Goal: Task Accomplishment & Management: Complete application form

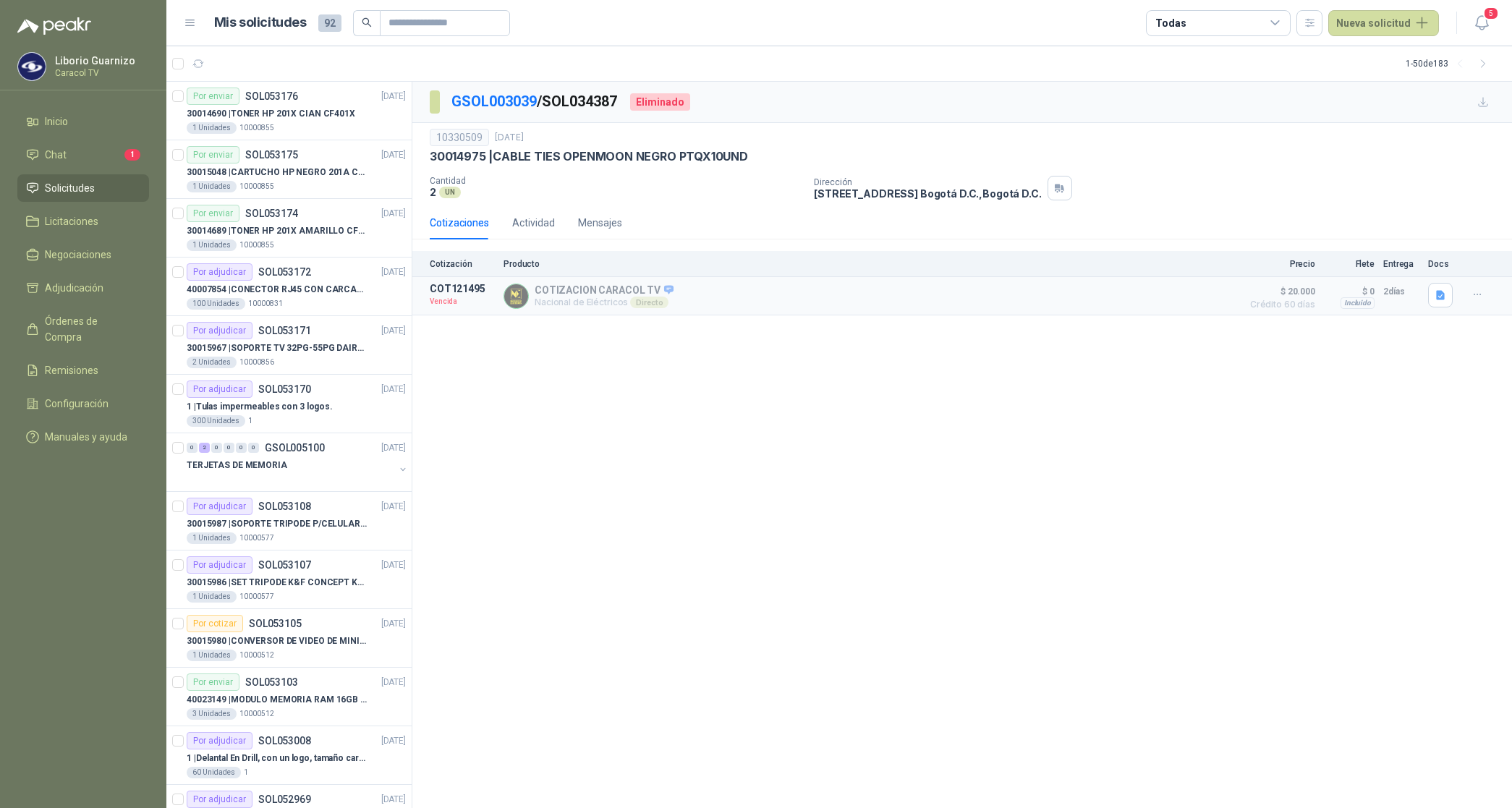
click at [1385, 8] on header "Mis solicitudes 92 Todas Nueva solicitud 5" at bounding box center [839, 23] width 1346 height 47
click at [1385, 21] on button "Nueva solicitud" at bounding box center [1383, 22] width 111 height 26
click at [1373, 80] on link "Solicitud grupal" at bounding box center [1401, 83] width 123 height 25
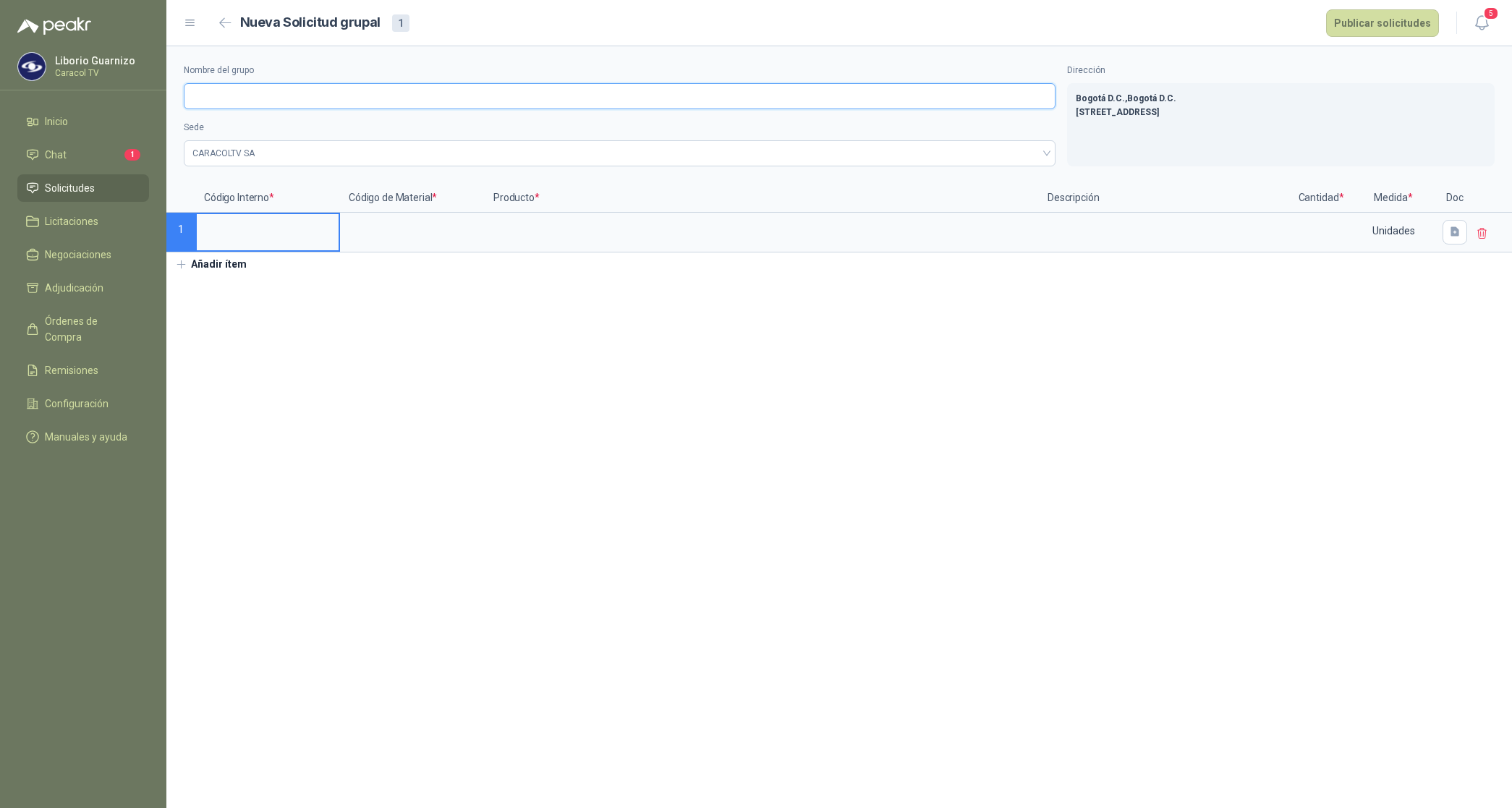
click at [250, 98] on input "Nombre del grupo" at bounding box center [619, 96] width 872 height 26
paste input "**********"
type input "**********"
click at [258, 233] on input at bounding box center [268, 227] width 142 height 28
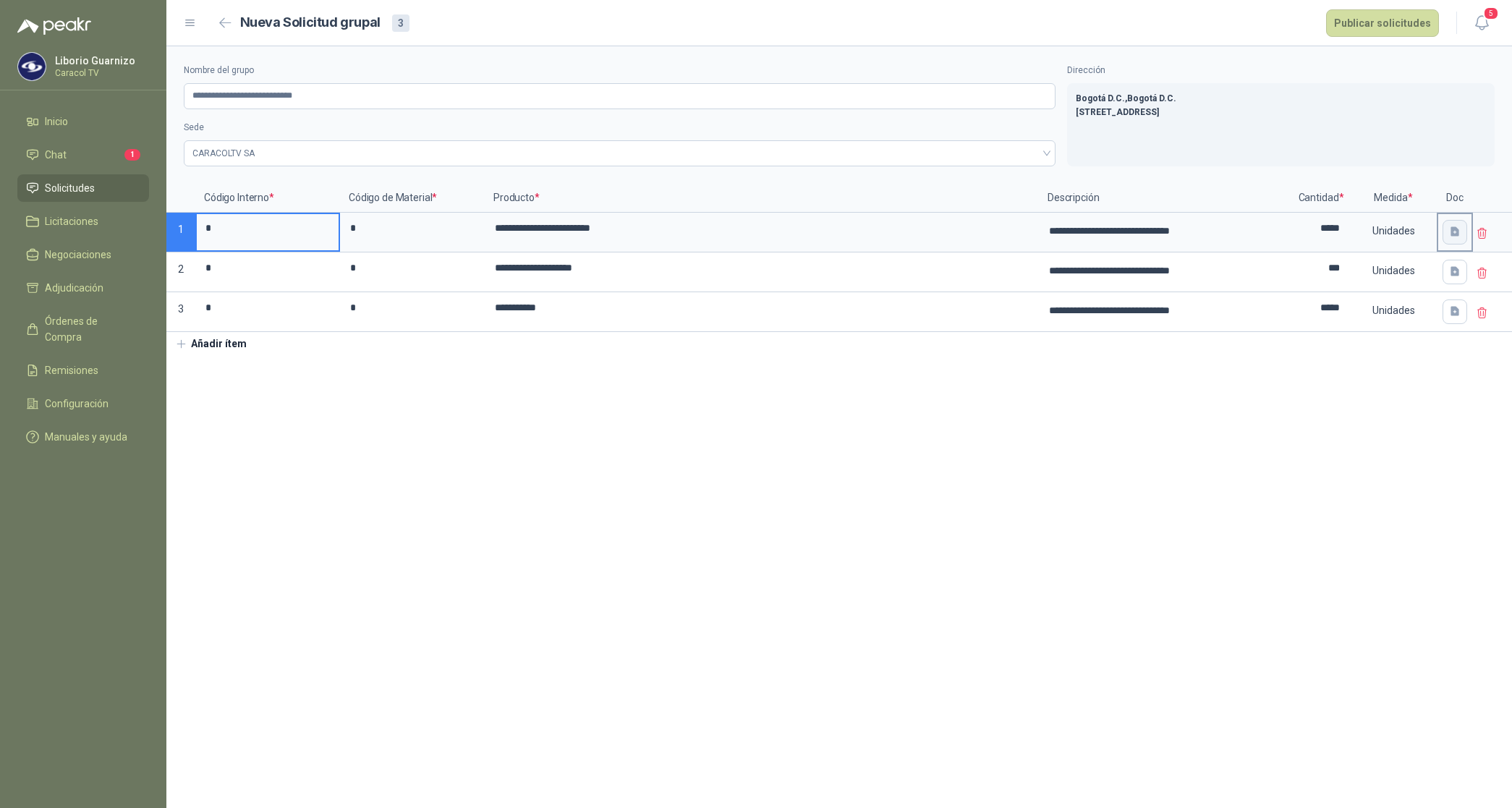
click at [1459, 229] on icon "button" at bounding box center [1455, 232] width 13 height 13
click at [1402, 318] on div "Cargar archivo" at bounding box center [1377, 328] width 67 height 29
click at [1342, 447] on section "**********" at bounding box center [839, 428] width 1346 height 762
click at [1459, 275] on icon "button" at bounding box center [1455, 271] width 13 height 13
click at [1363, 351] on span "Cargar archivo" at bounding box center [1376, 368] width 72 height 72
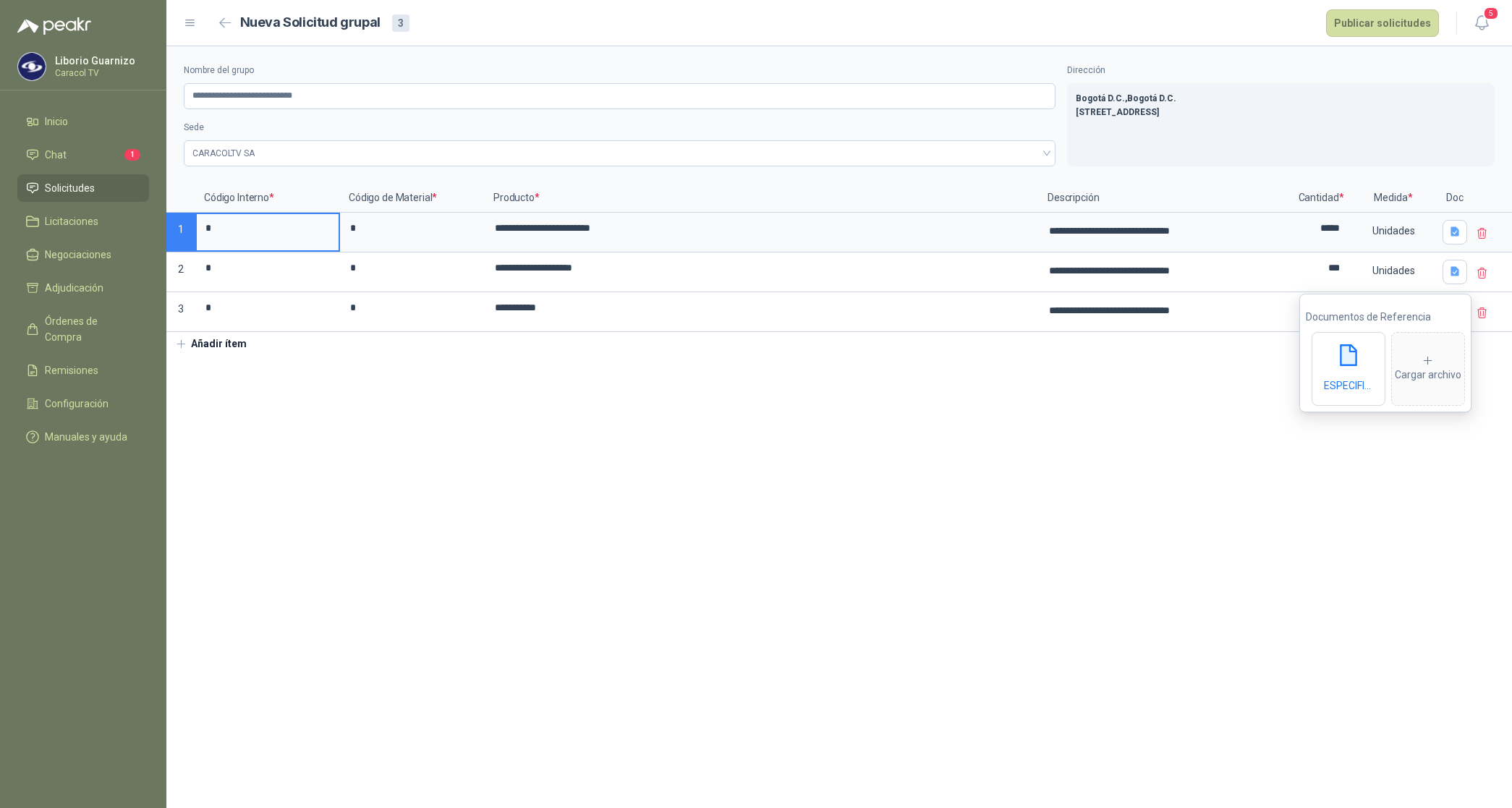
click at [981, 475] on section "**********" at bounding box center [839, 428] width 1346 height 762
click at [1452, 306] on icon "button" at bounding box center [1455, 312] width 13 height 13
click at [1374, 395] on icon at bounding box center [1376, 401] width 13 height 13
click at [1402, 20] on button "Publicar solicitudes" at bounding box center [1383, 22] width 113 height 28
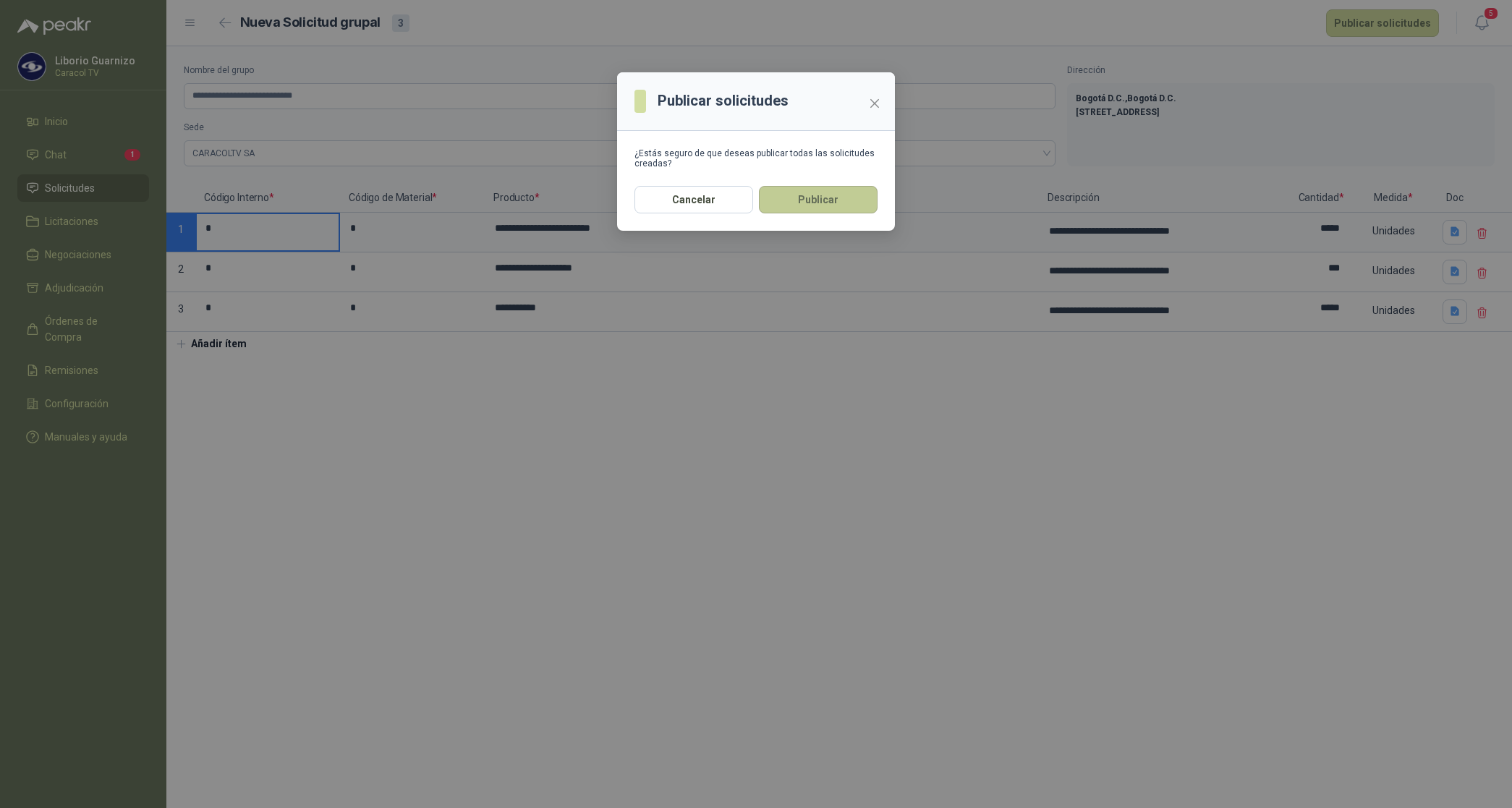
click at [841, 191] on button "Publicar" at bounding box center [818, 200] width 119 height 28
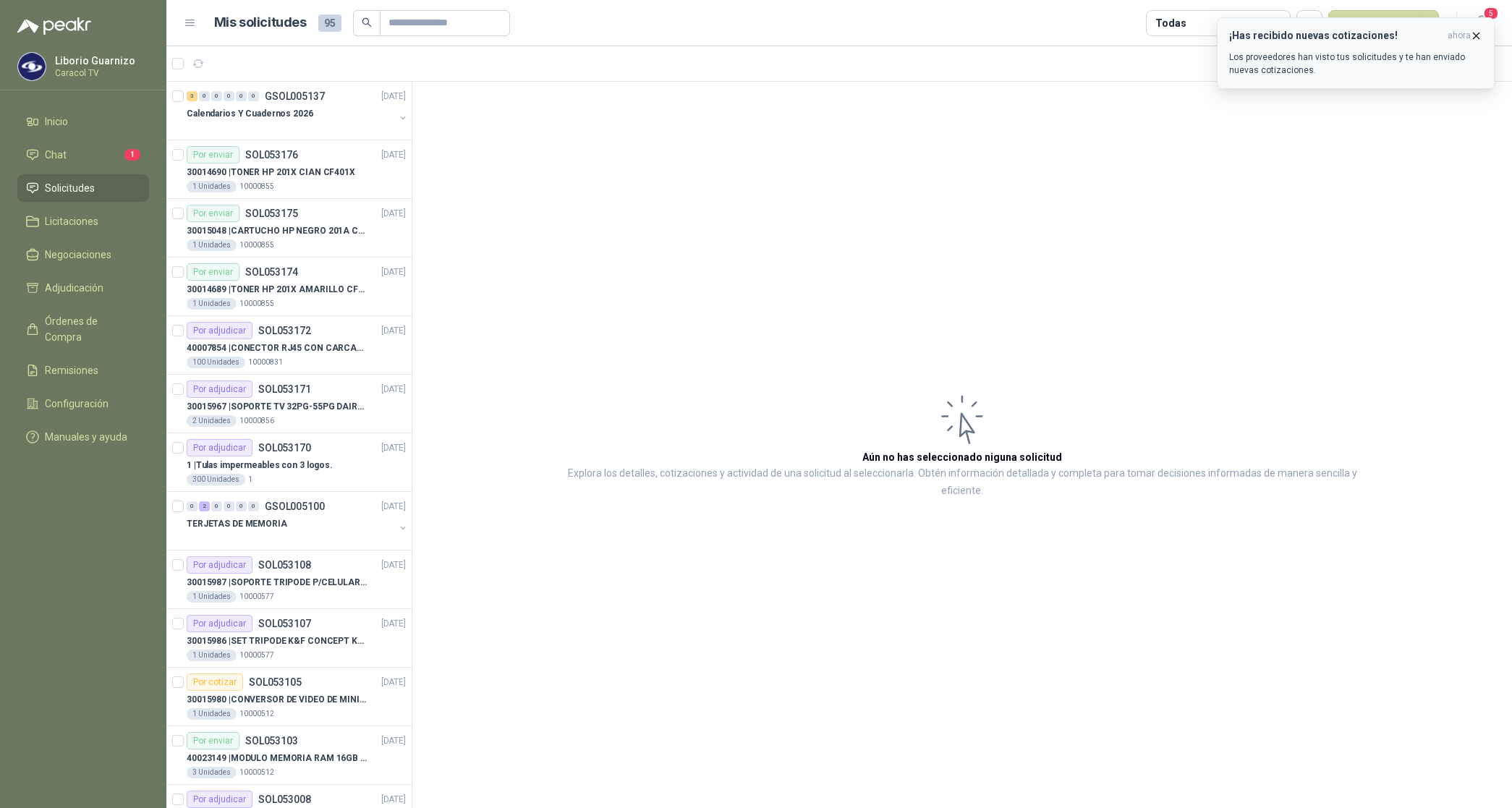
click at [1481, 37] on icon "button" at bounding box center [1476, 36] width 13 height 13
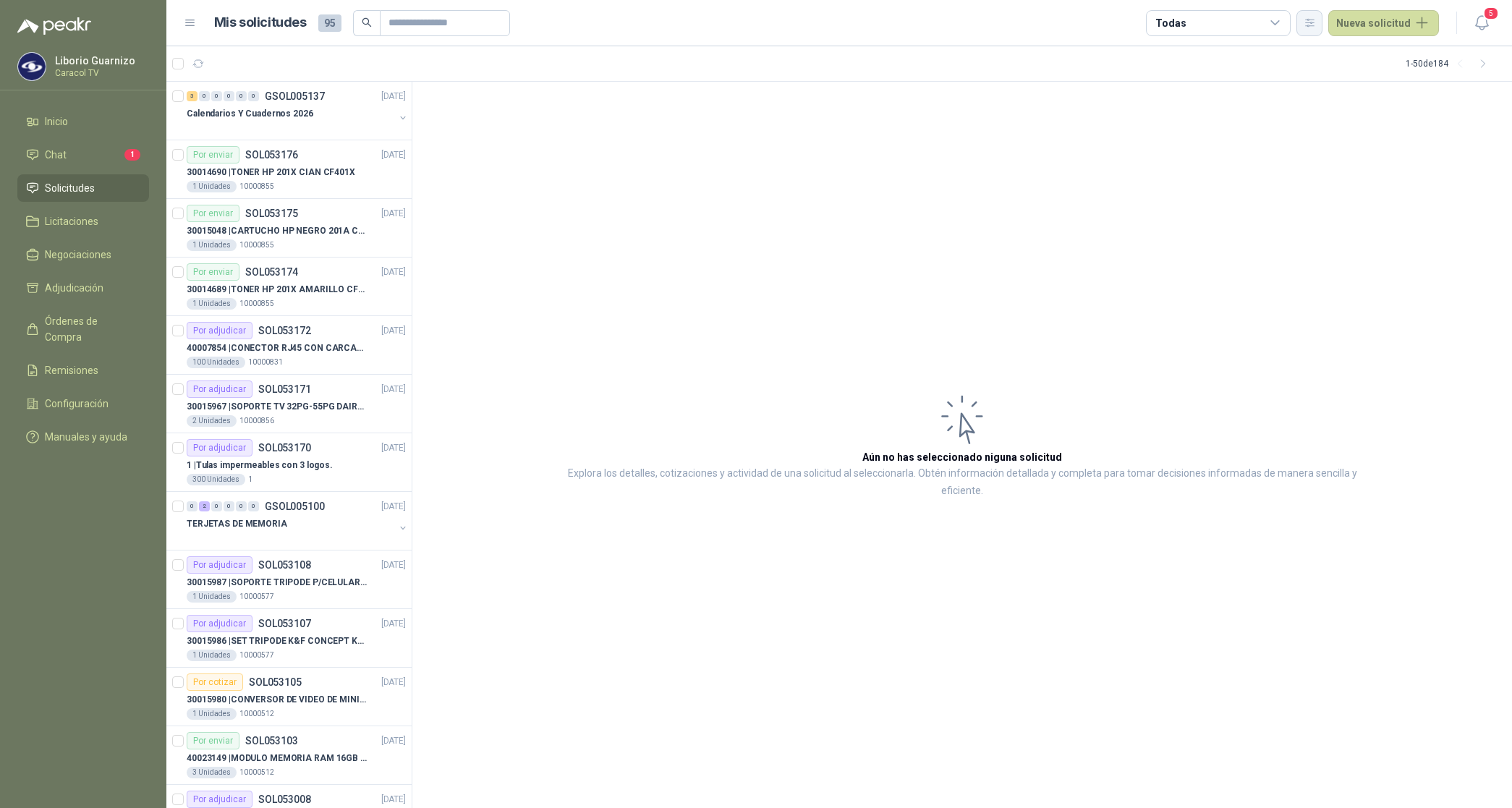
click at [1314, 29] on button "button" at bounding box center [1309, 22] width 26 height 26
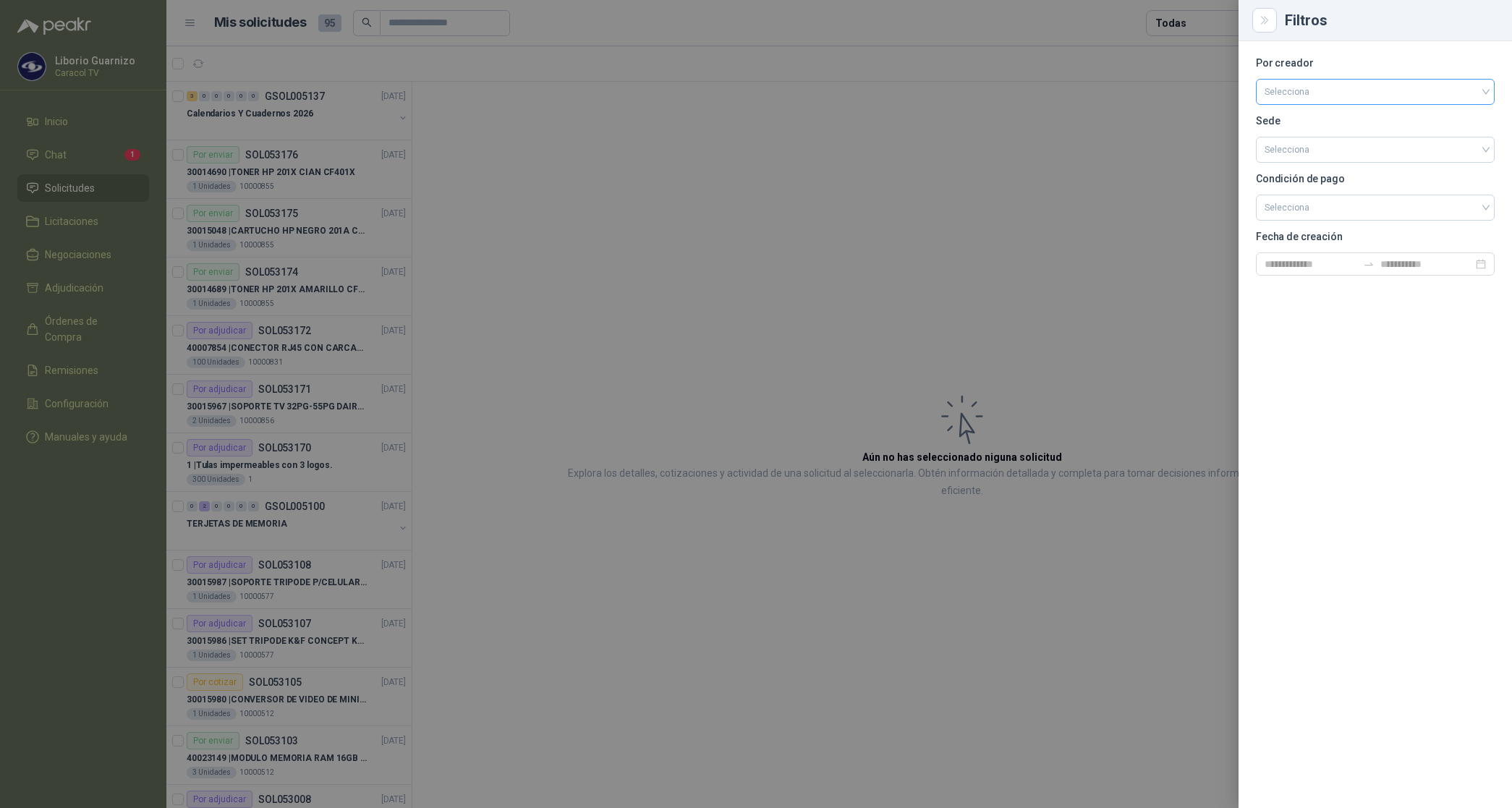
click at [1299, 84] on input "search" at bounding box center [1375, 91] width 221 height 22
click at [1300, 163] on div "[PERSON_NAME]" at bounding box center [1375, 169] width 216 height 16
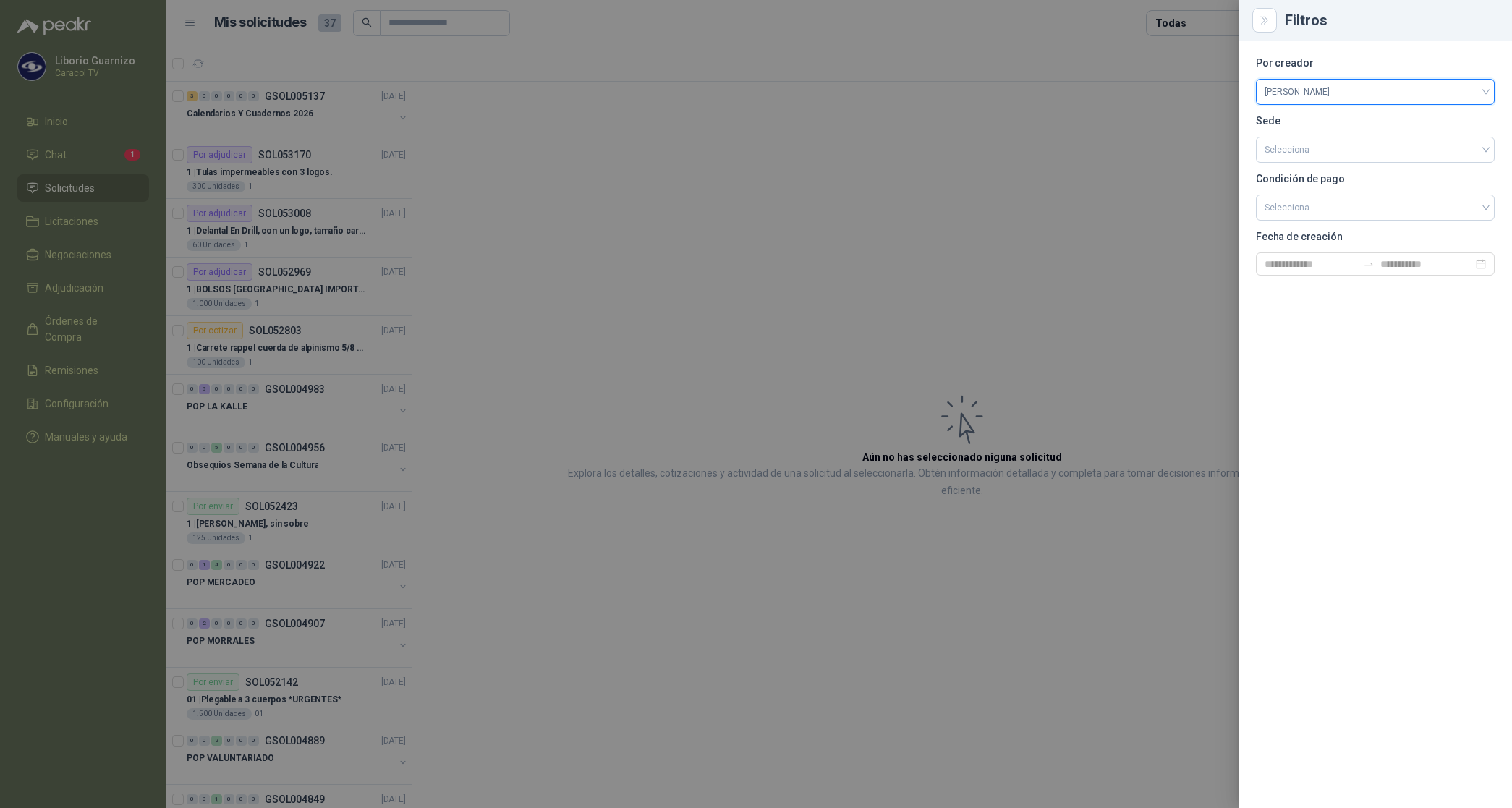
click at [1170, 22] on div at bounding box center [756, 404] width 1512 height 808
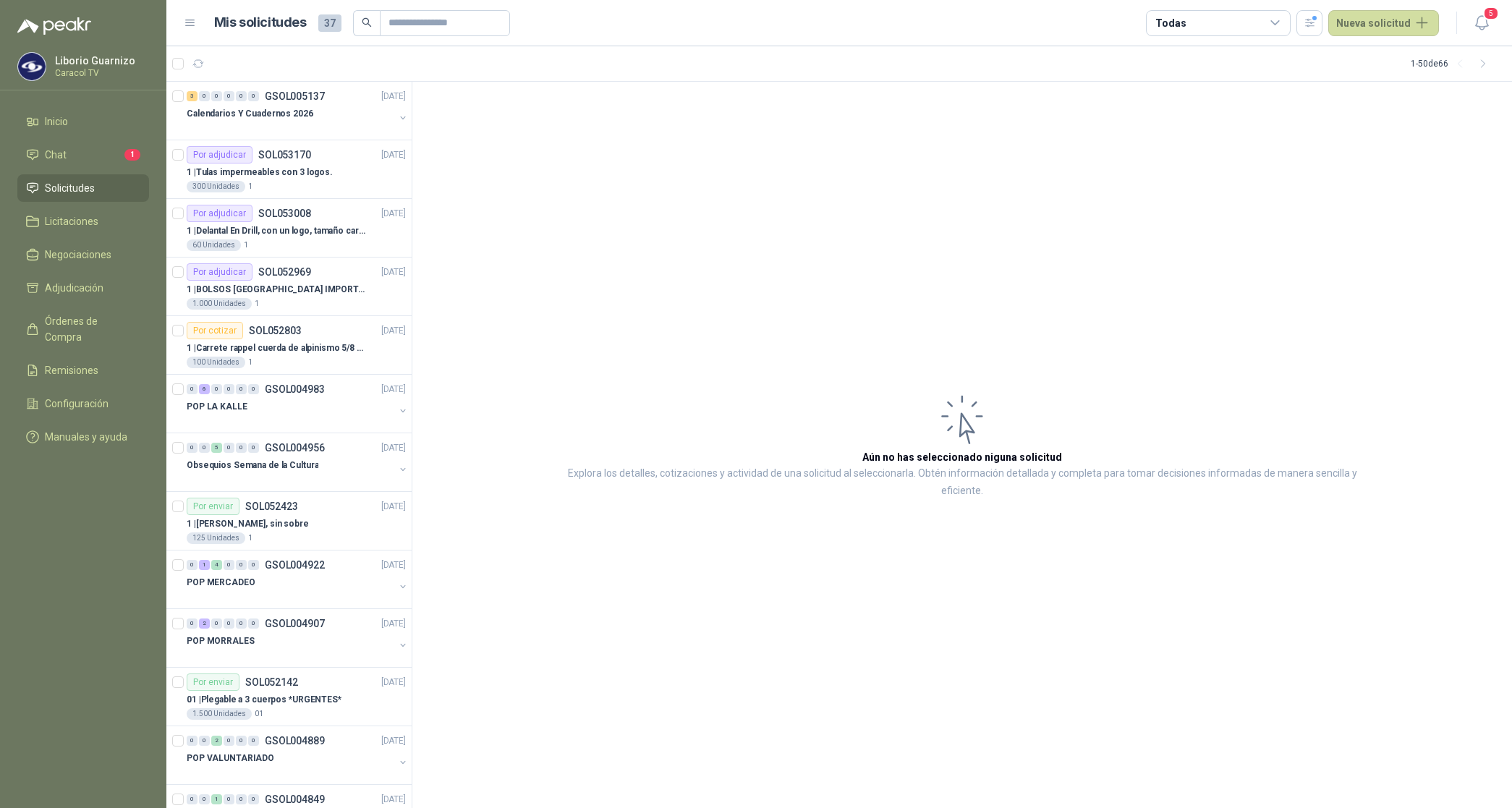
click at [1170, 22] on div "Todas" at bounding box center [1170, 23] width 31 height 16
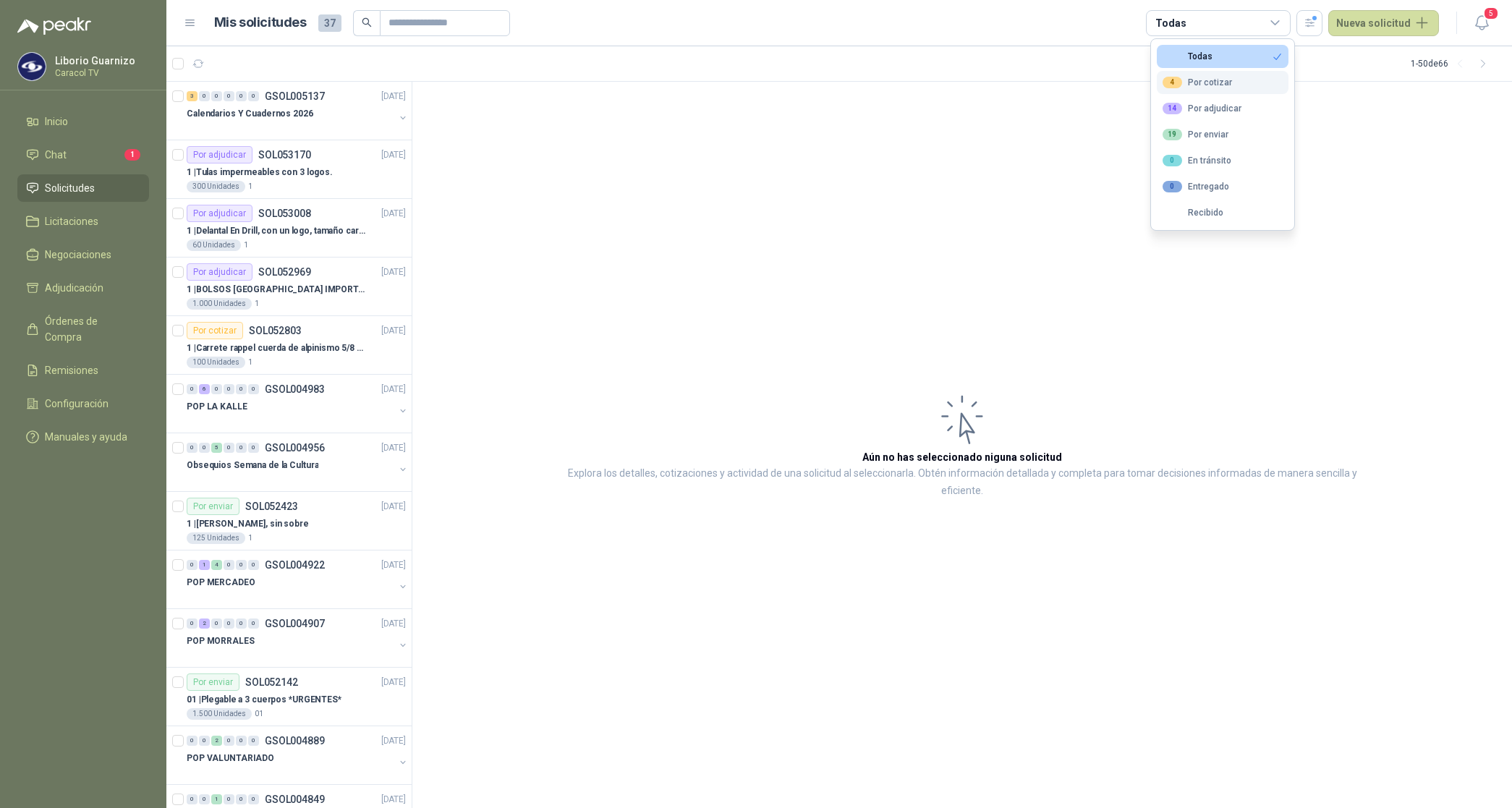
click at [1191, 77] on div "4 Por cotizar" at bounding box center [1196, 82] width 69 height 12
click at [1206, 102] on div "14 Por adjudicar" at bounding box center [1202, 108] width 79 height 12
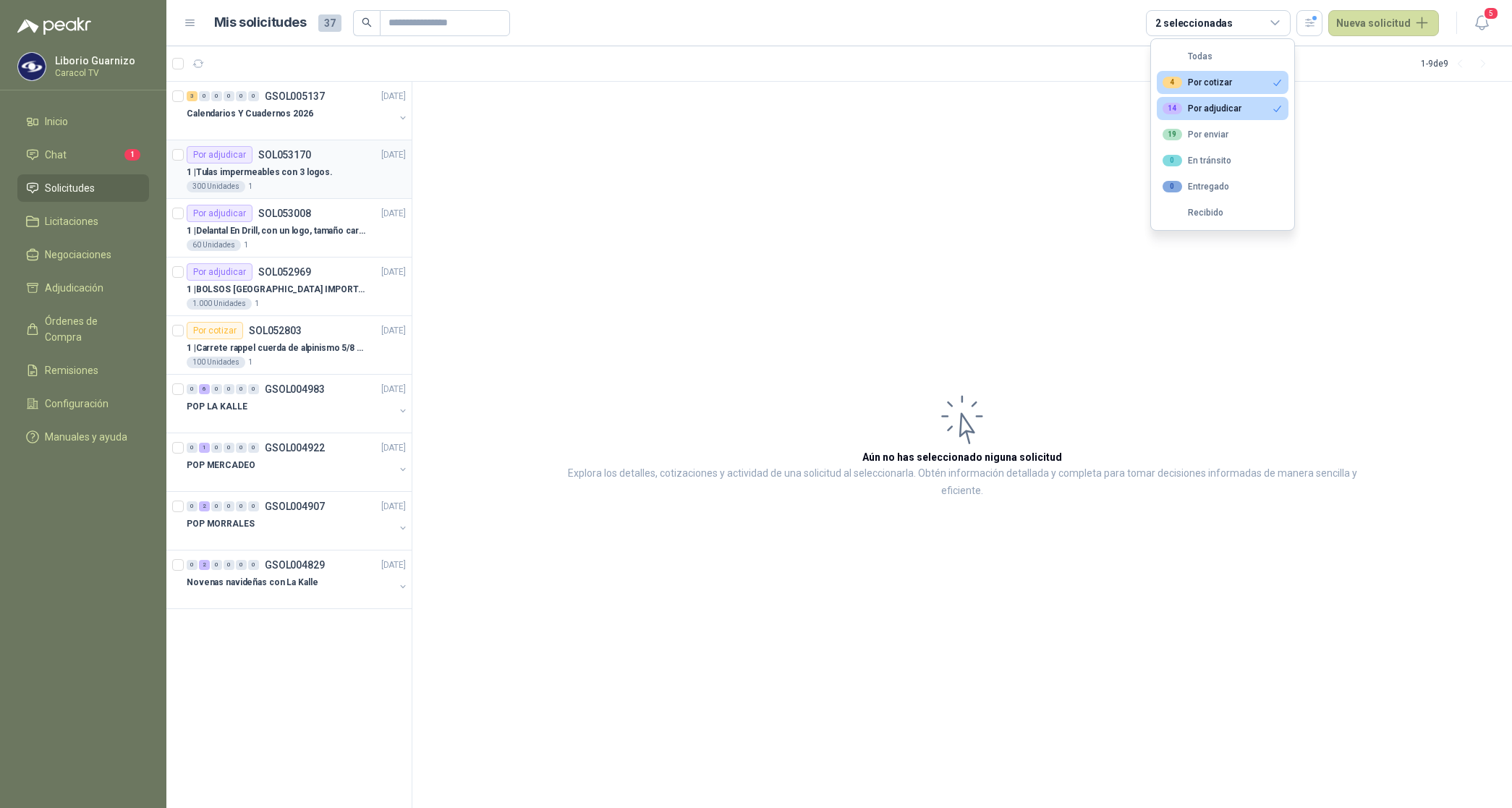
click at [297, 166] on p "1 | Tulas impermeables con 3 logos." at bounding box center [260, 172] width 147 height 13
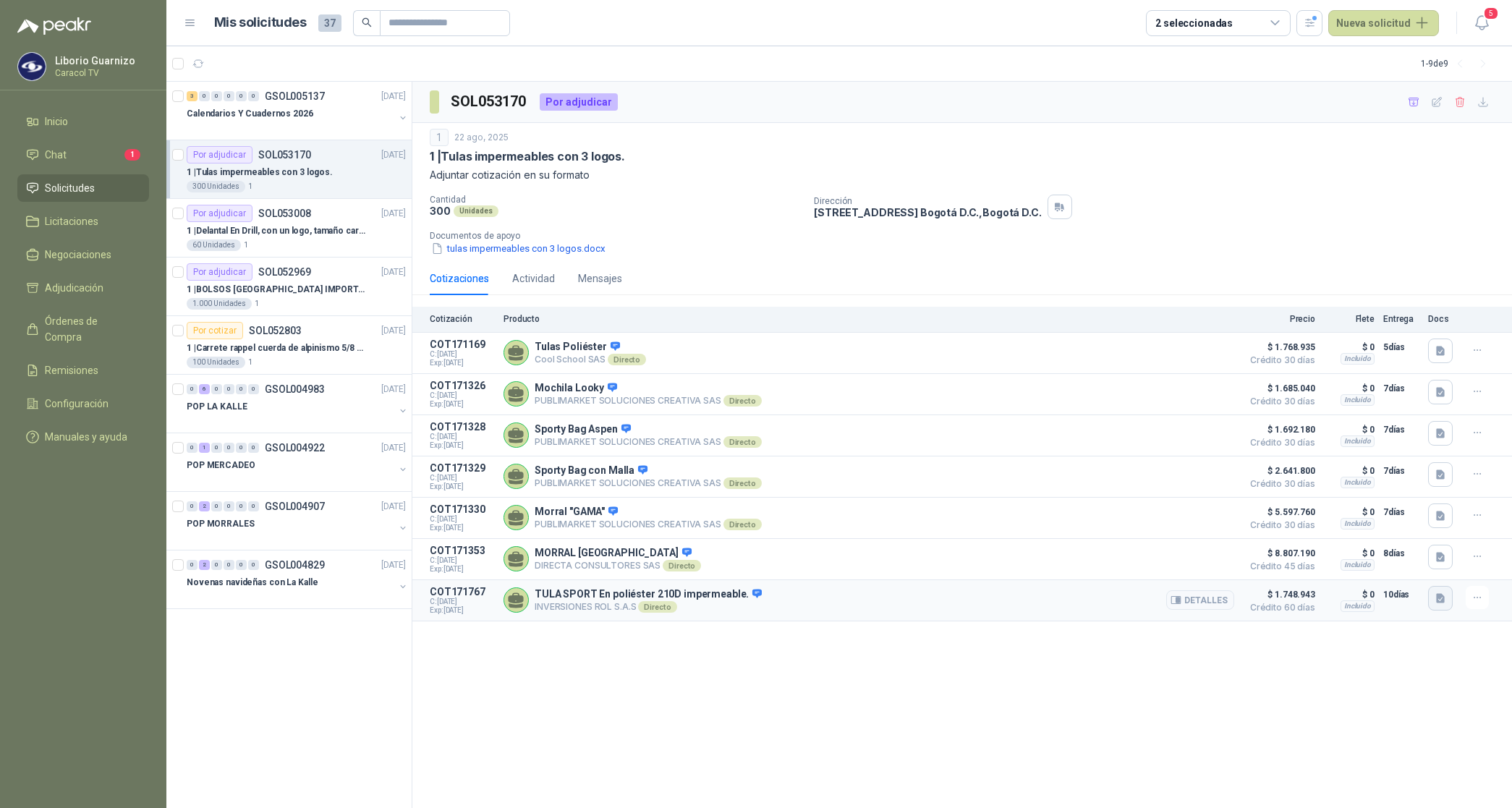
click at [1444, 602] on icon "button" at bounding box center [1441, 598] width 9 height 9
click at [1385, 573] on button "impermeable tula.jpeg" at bounding box center [1388, 573] width 112 height 15
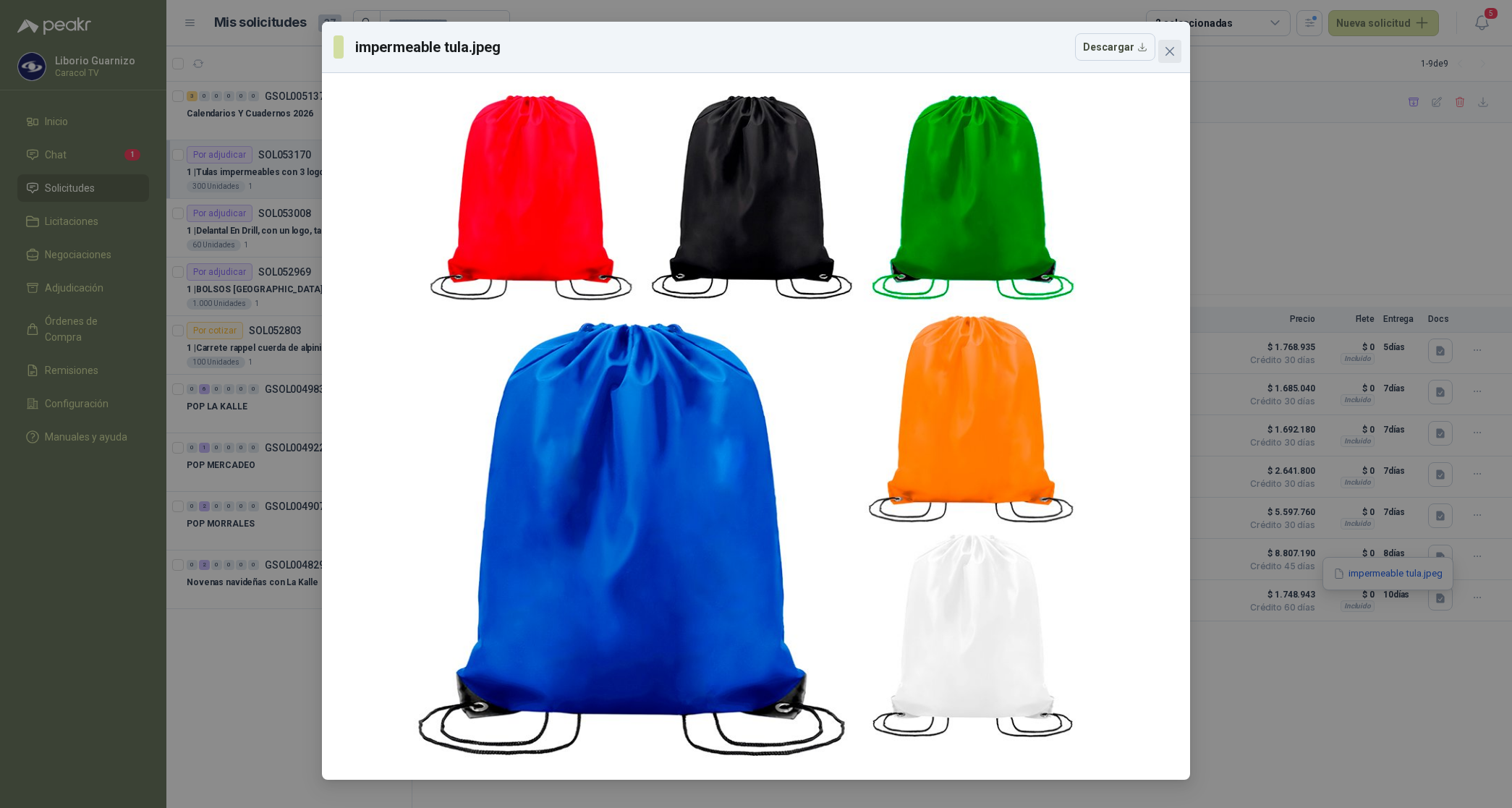
click at [1172, 52] on icon "close" at bounding box center [1170, 51] width 12 height 12
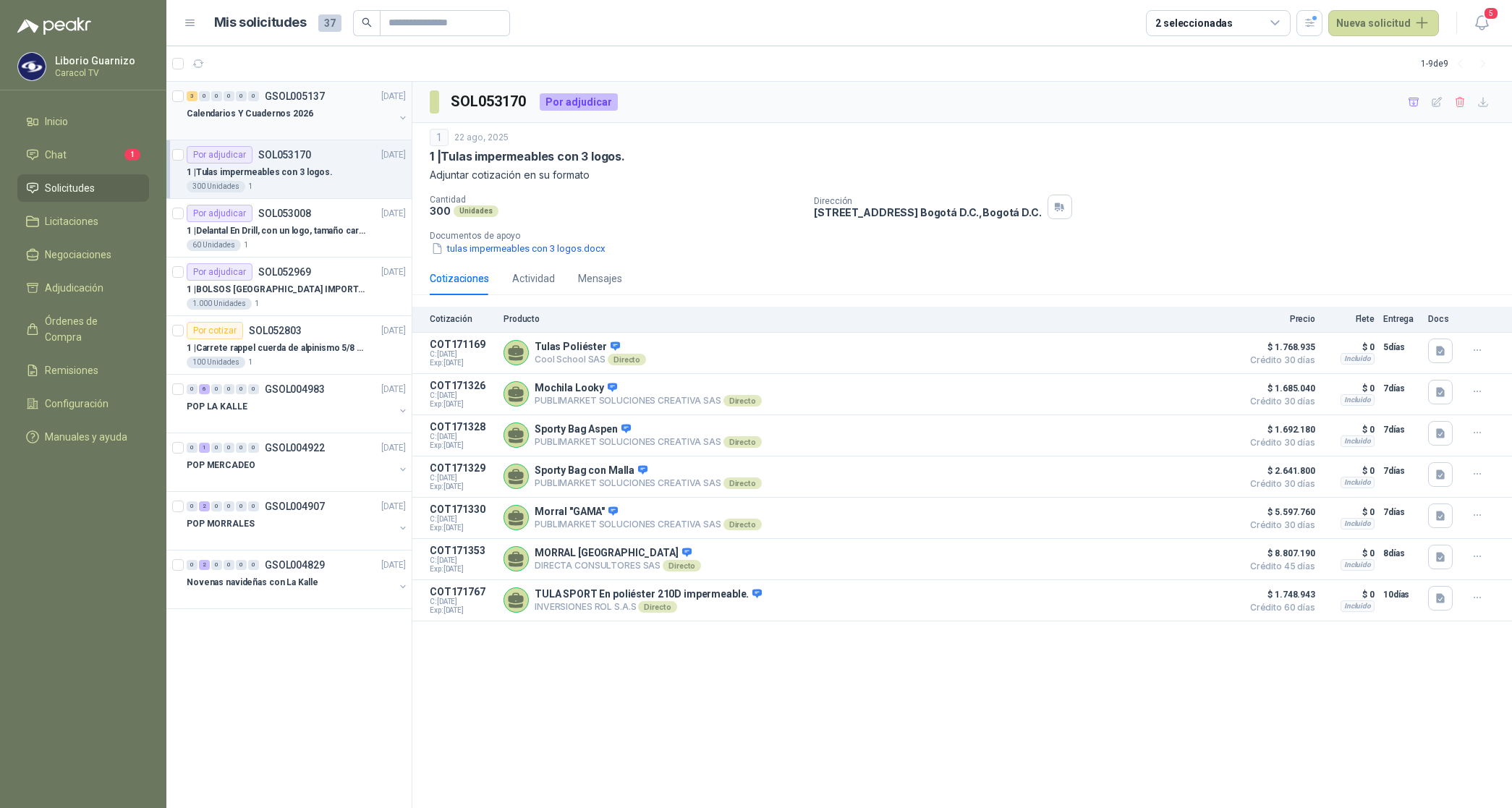
click at [270, 113] on p "Calendarios Y Cuadernos 2026" at bounding box center [250, 113] width 127 height 13
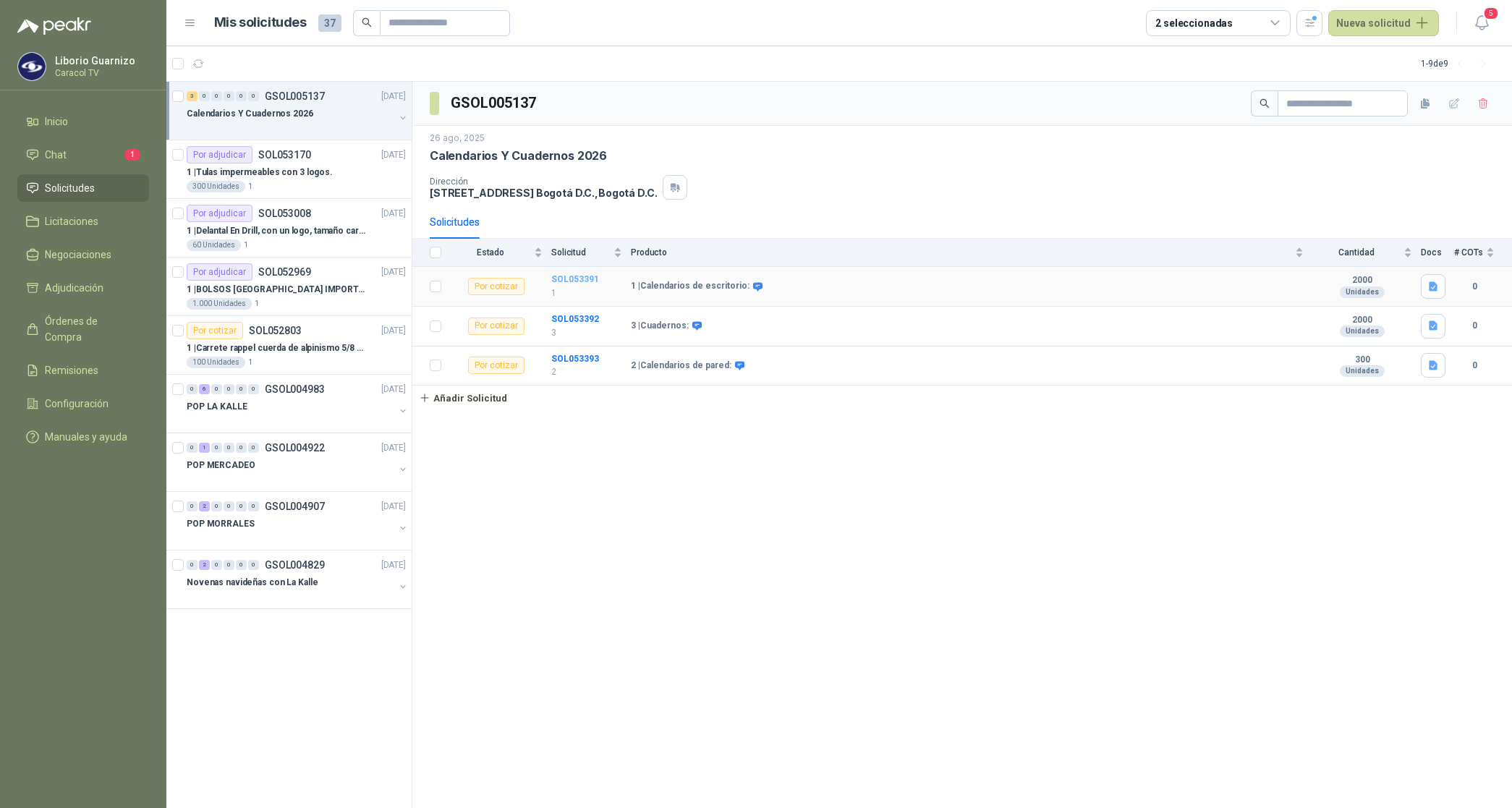
click at [584, 277] on b "SOL053391" at bounding box center [574, 279] width 48 height 10
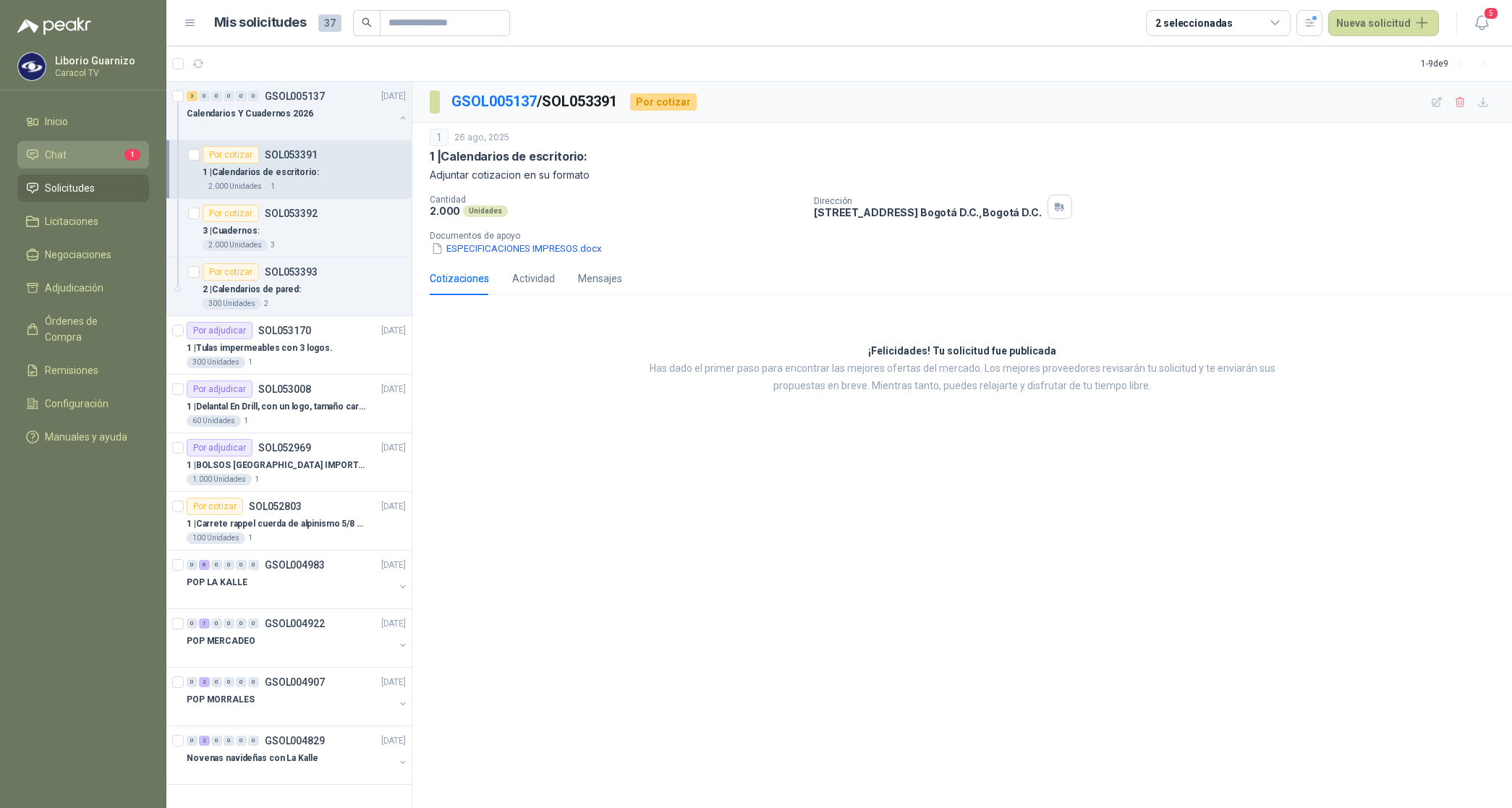
click at [61, 154] on span "Chat" at bounding box center [56, 155] width 22 height 16
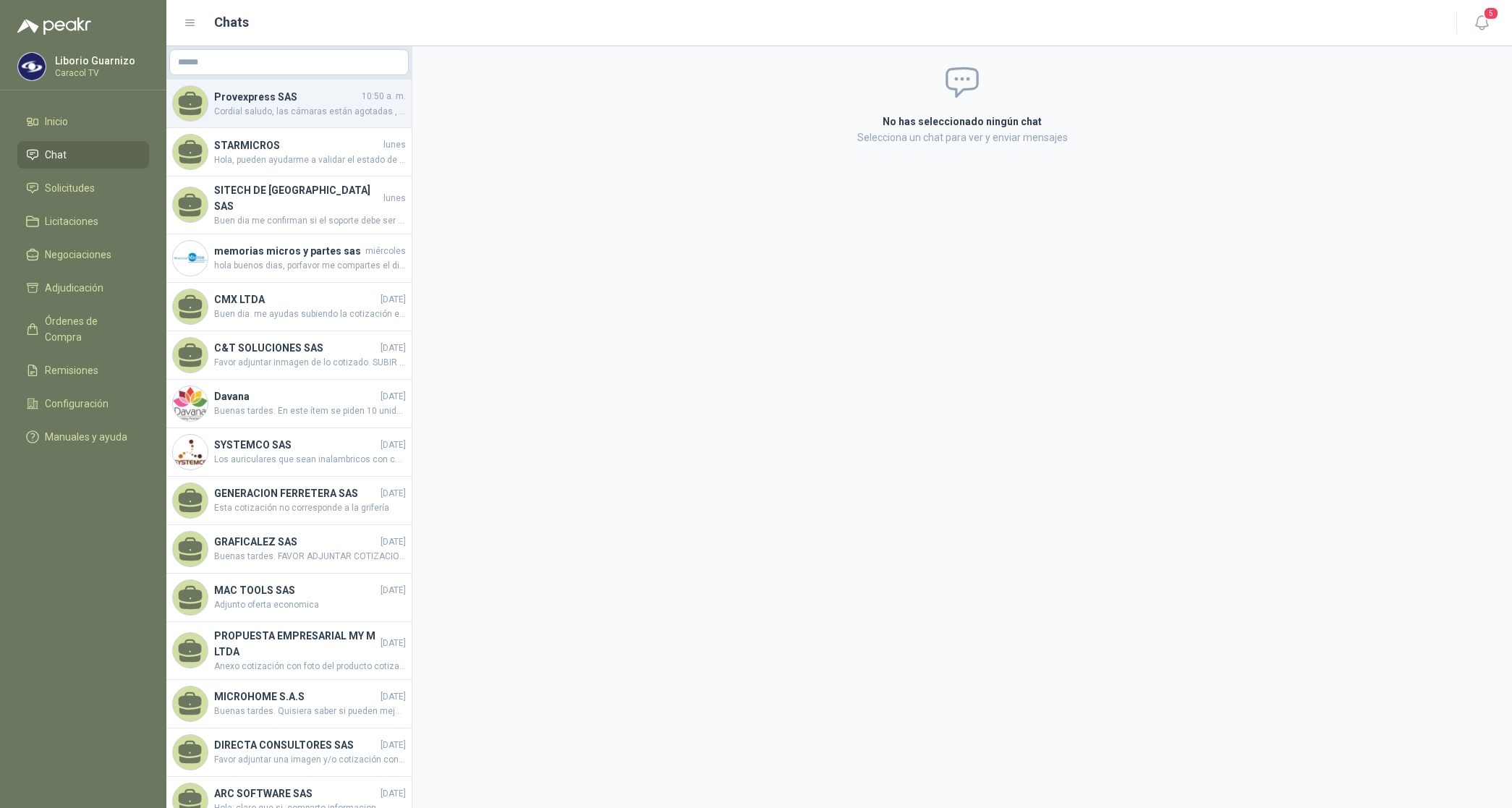
click at [298, 106] on span "Cordial saludo, las cámaras están agotadas , llegan en 30 dias, hubo ,mala info…" at bounding box center [309, 111] width 191 height 13
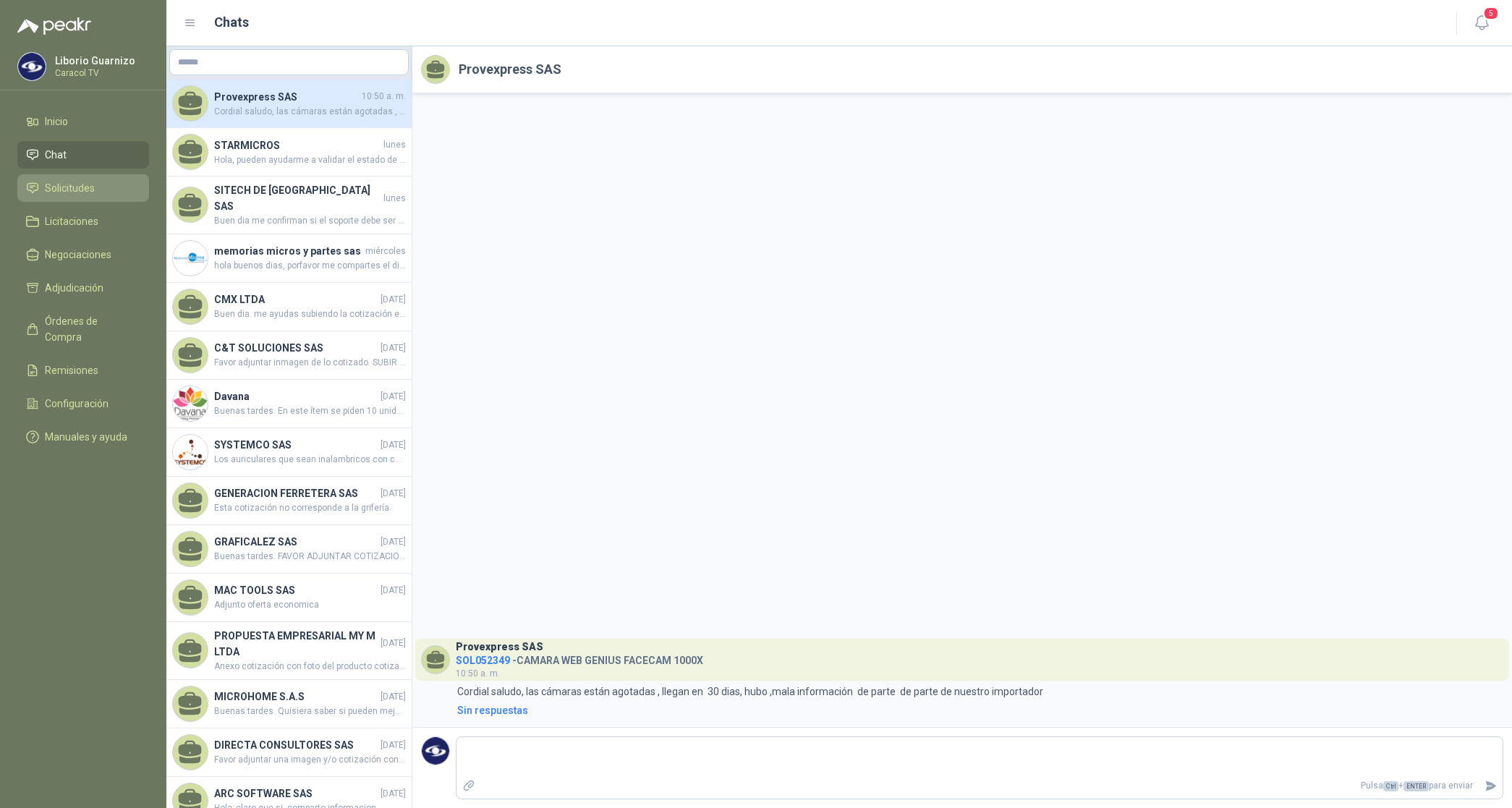
click at [76, 180] on span "Solicitudes" at bounding box center [70, 188] width 50 height 16
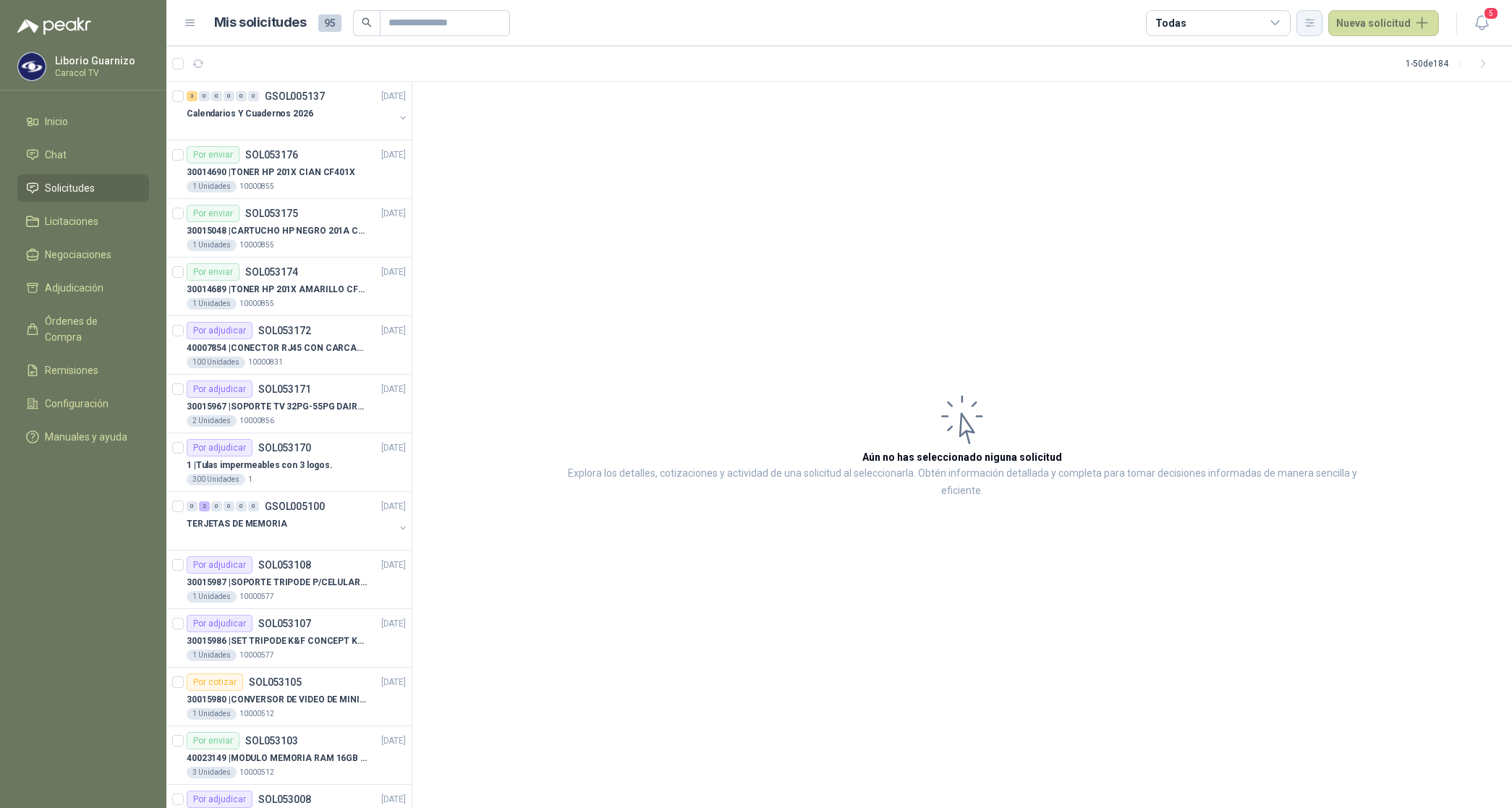
click at [1310, 28] on icon "button" at bounding box center [1310, 23] width 13 height 13
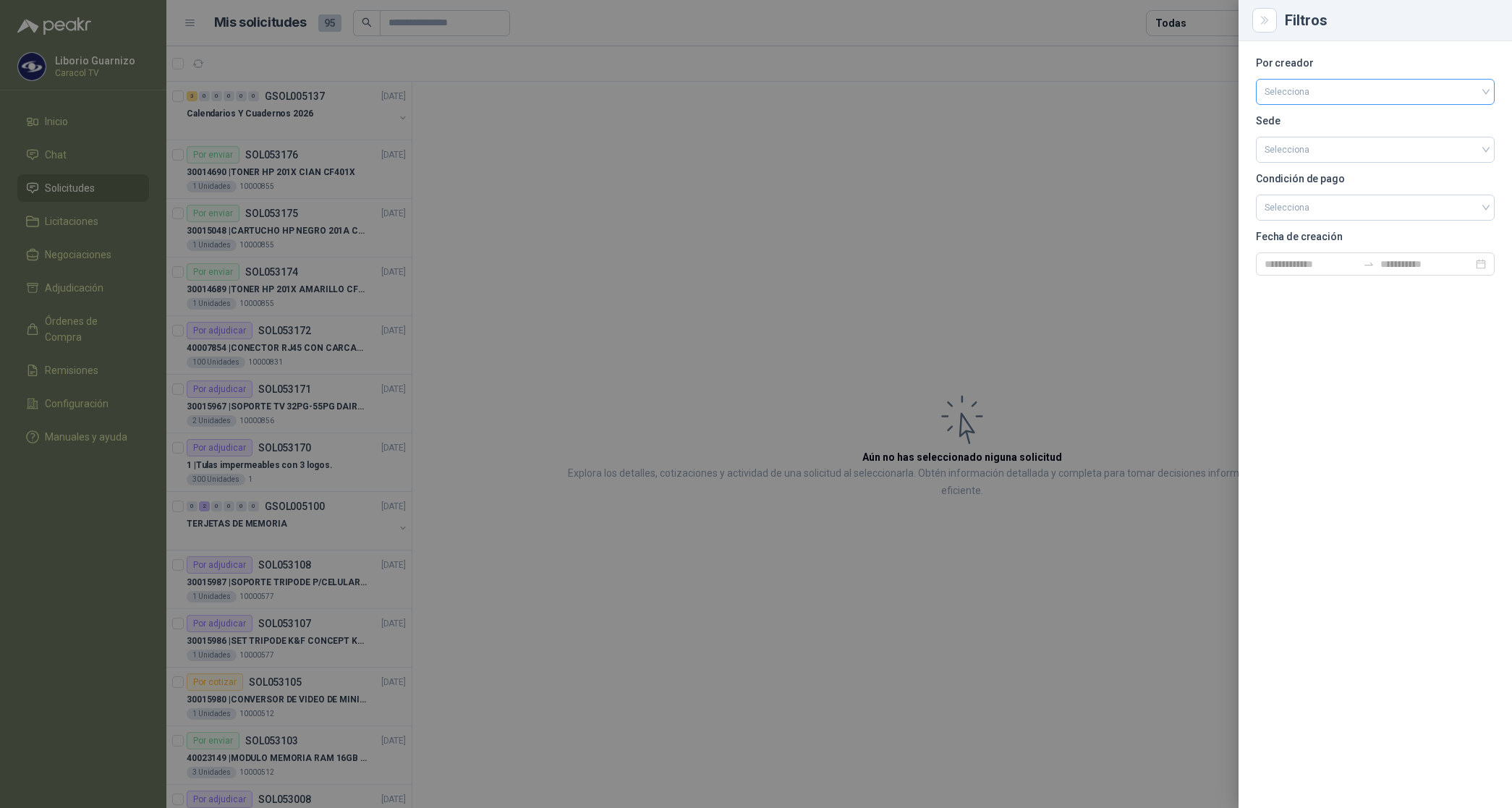
click at [1285, 87] on input "search" at bounding box center [1375, 91] width 221 height 22
click at [1294, 163] on div "[PERSON_NAME]" at bounding box center [1375, 169] width 216 height 16
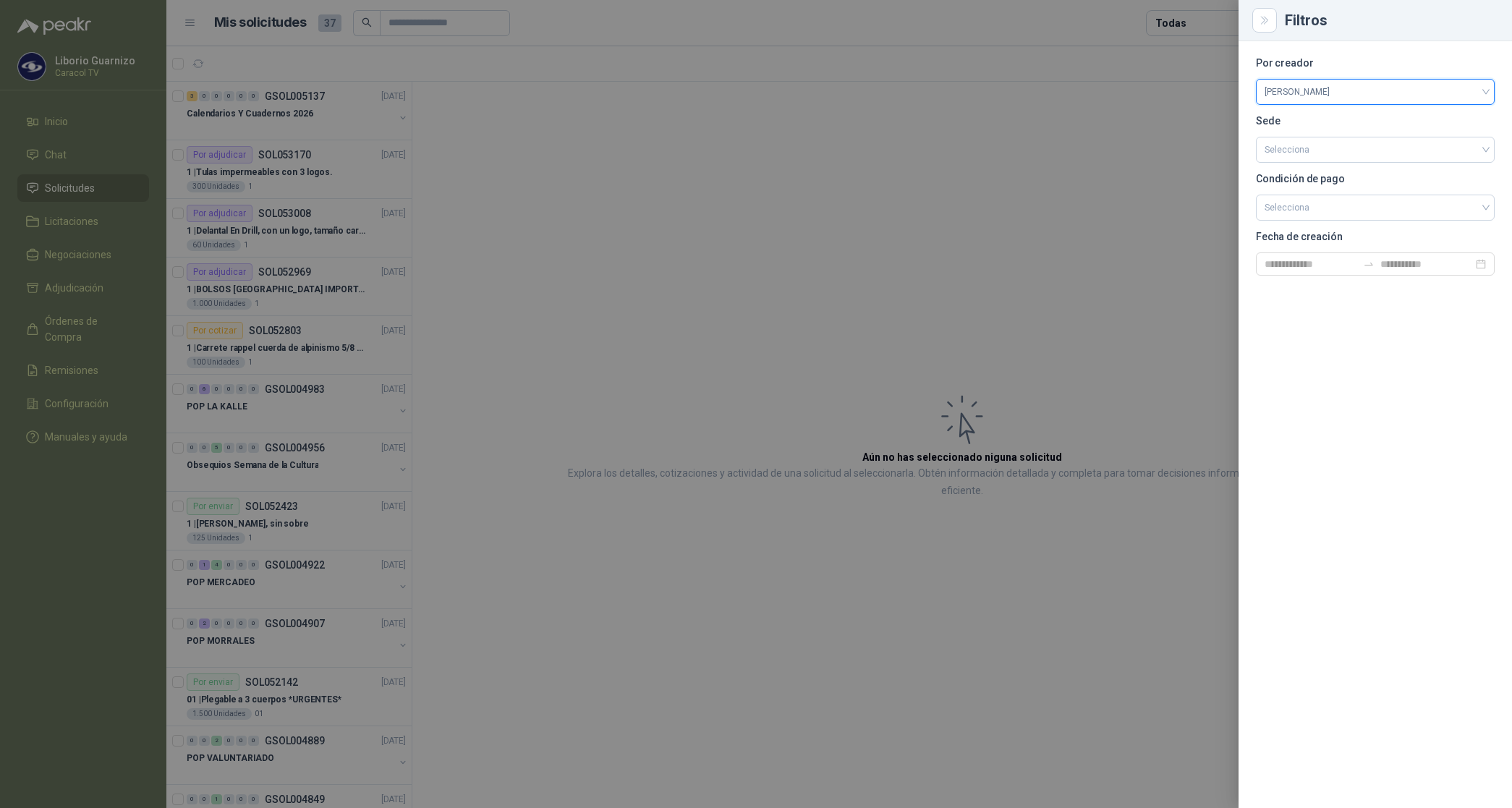
click at [1188, 22] on div at bounding box center [756, 404] width 1512 height 808
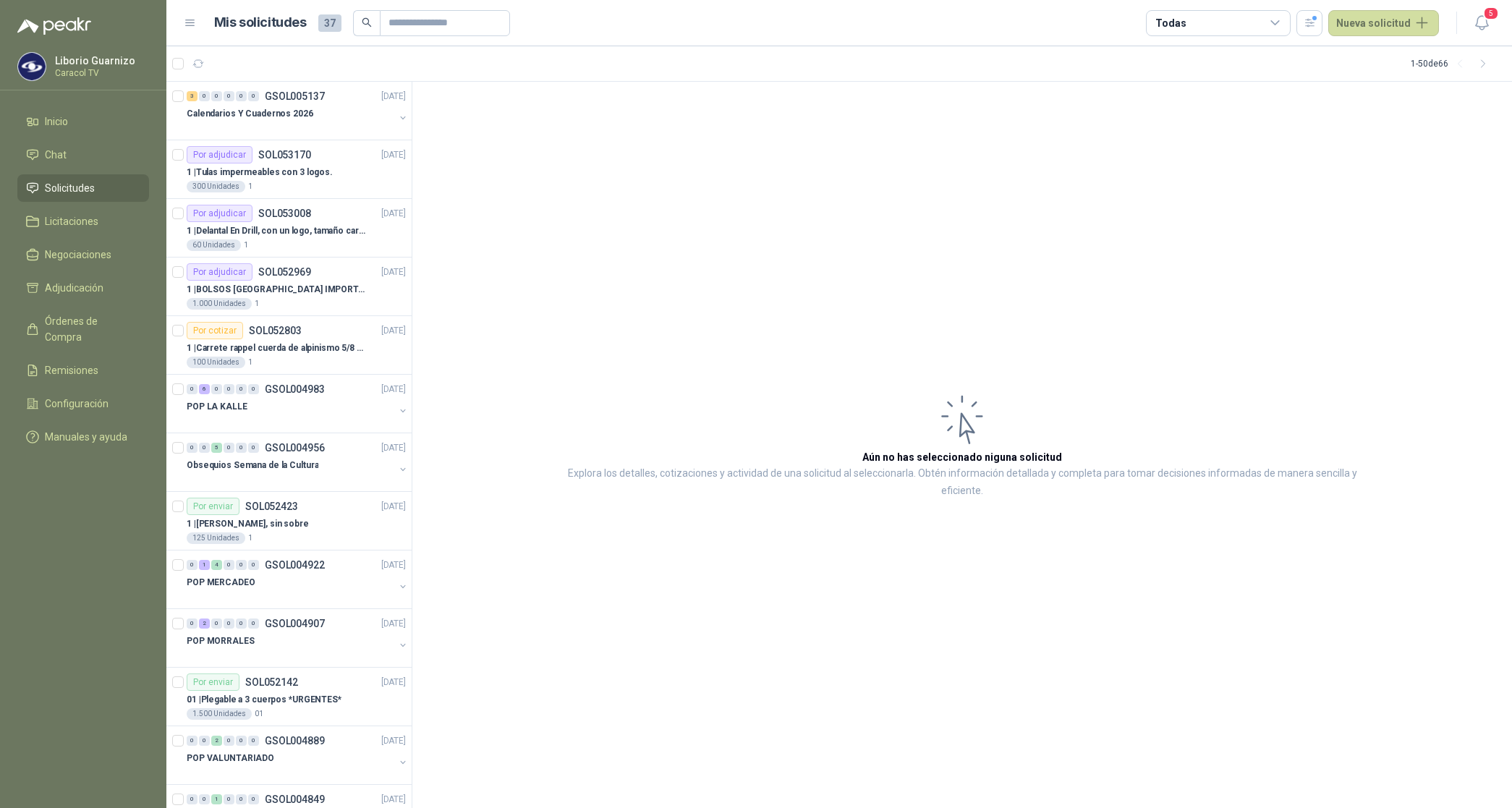
click at [1188, 22] on div "Todas" at bounding box center [1218, 22] width 145 height 26
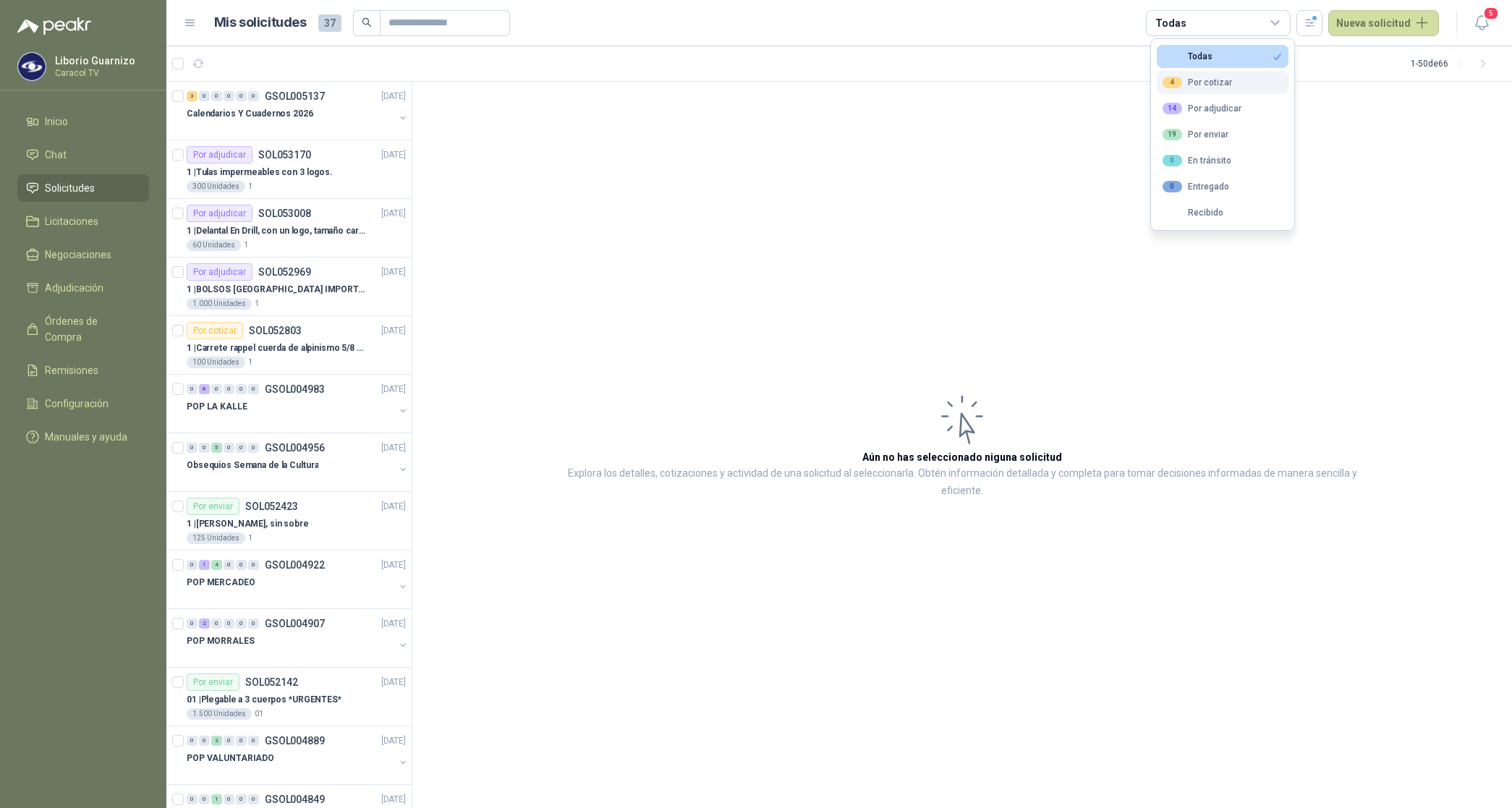
click at [1209, 82] on div "4 Por cotizar" at bounding box center [1196, 82] width 69 height 12
click at [1210, 117] on button "14 Por adjudicar" at bounding box center [1223, 109] width 131 height 23
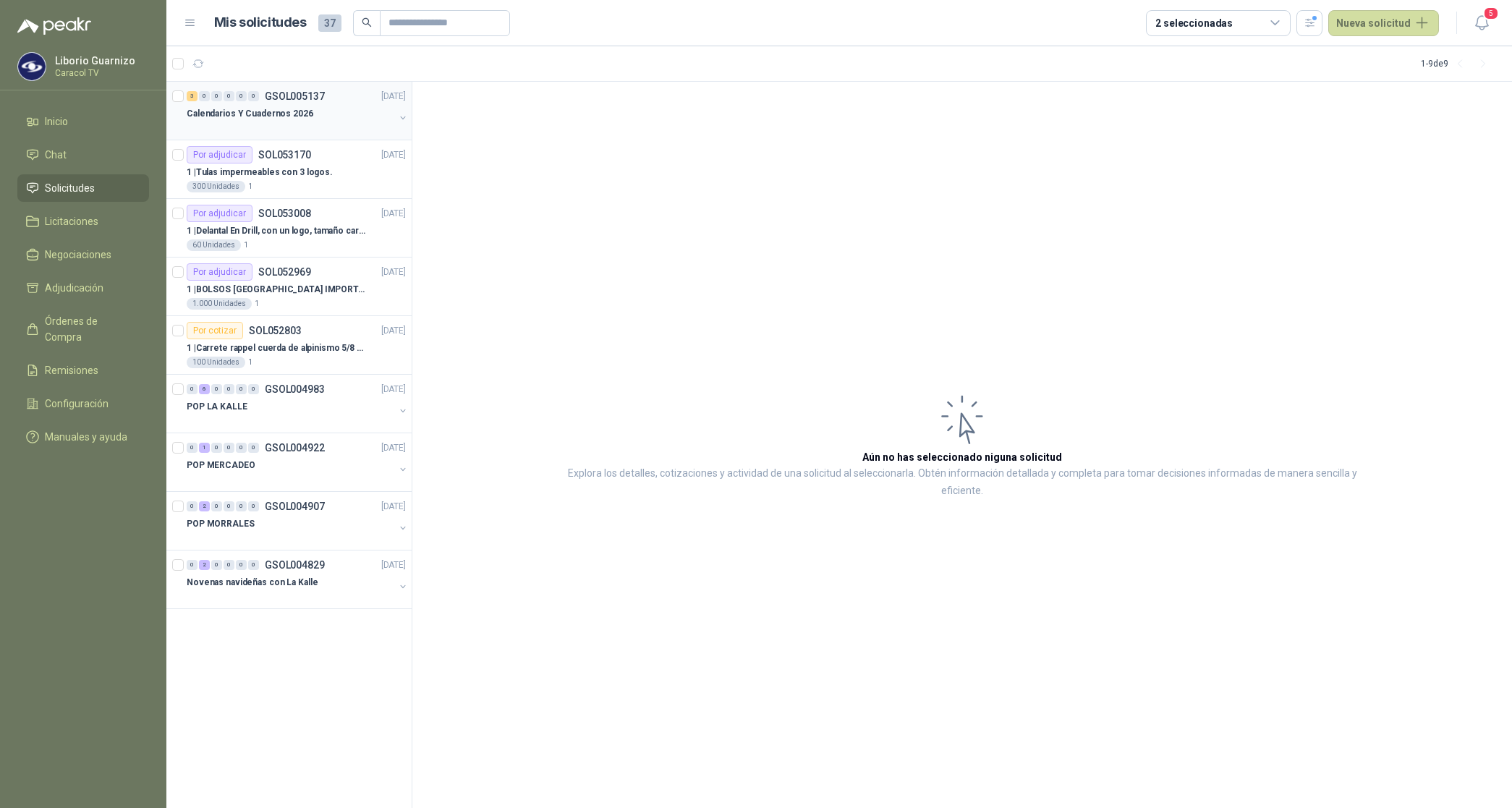
click at [266, 113] on p "Calendarios Y Cuadernos 2026" at bounding box center [250, 113] width 127 height 13
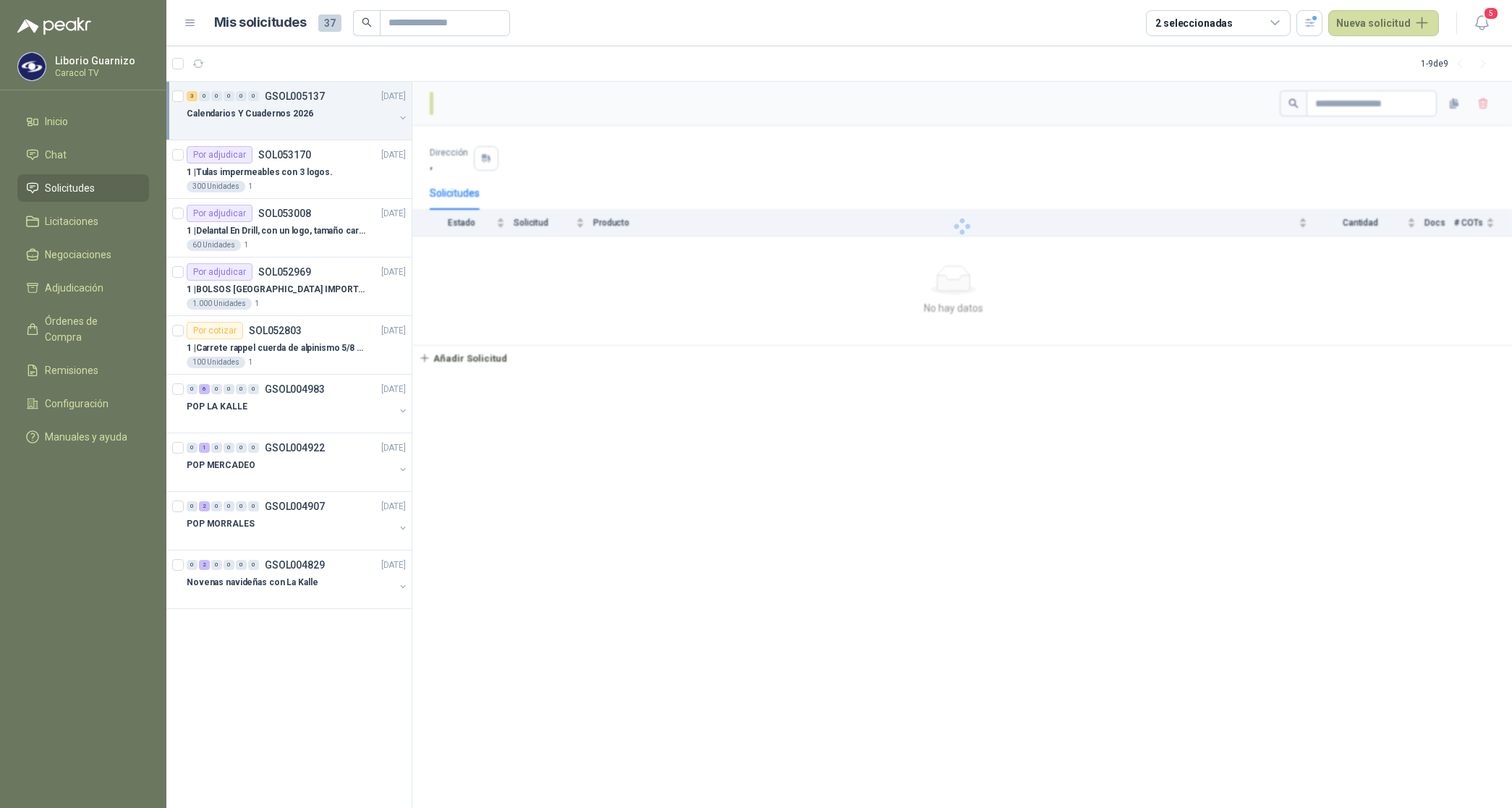
click at [266, 113] on p "Calendarios Y Cuadernos 2026" at bounding box center [250, 113] width 127 height 13
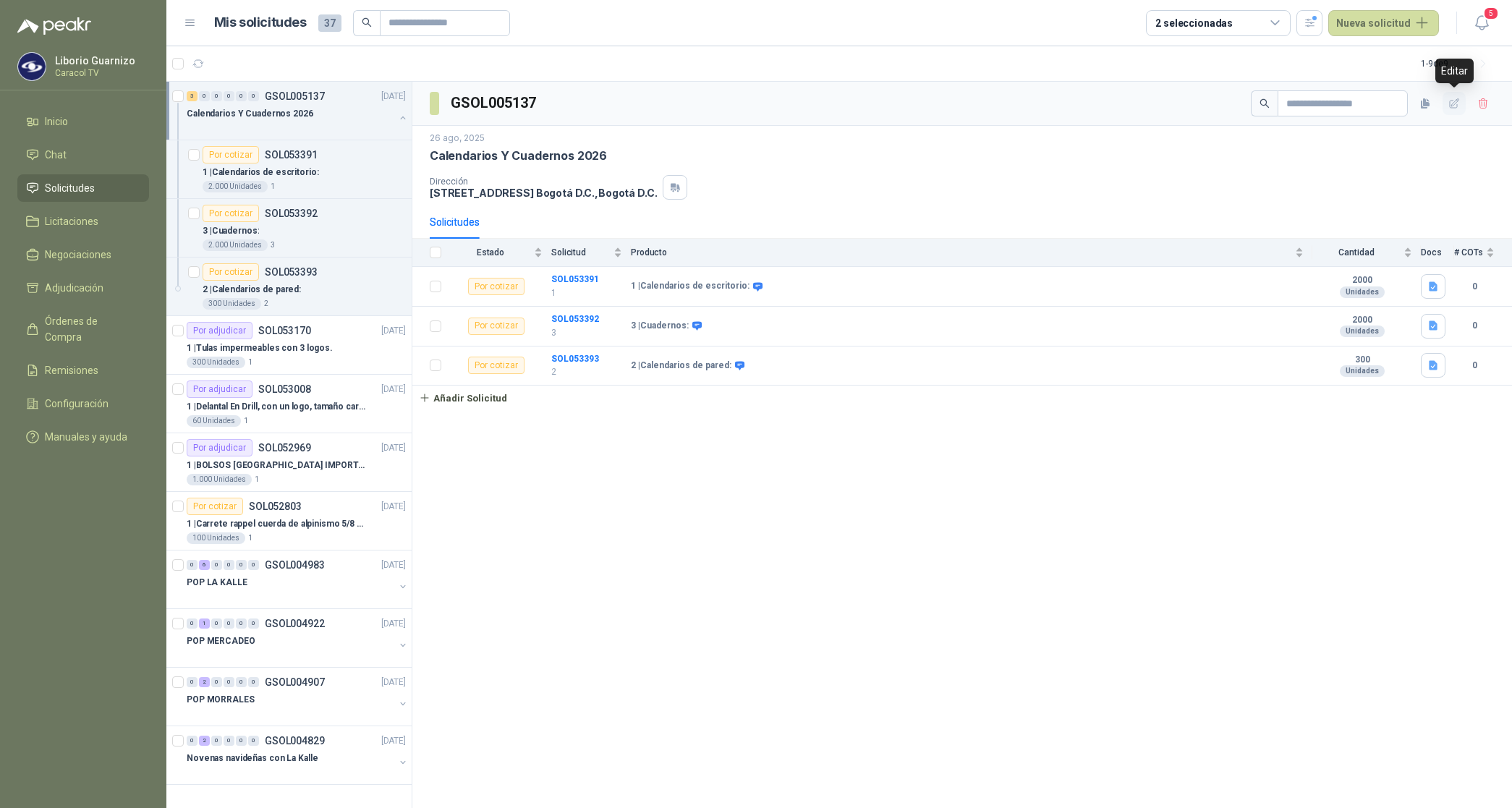
click at [1459, 105] on icon "button" at bounding box center [1454, 104] width 13 height 13
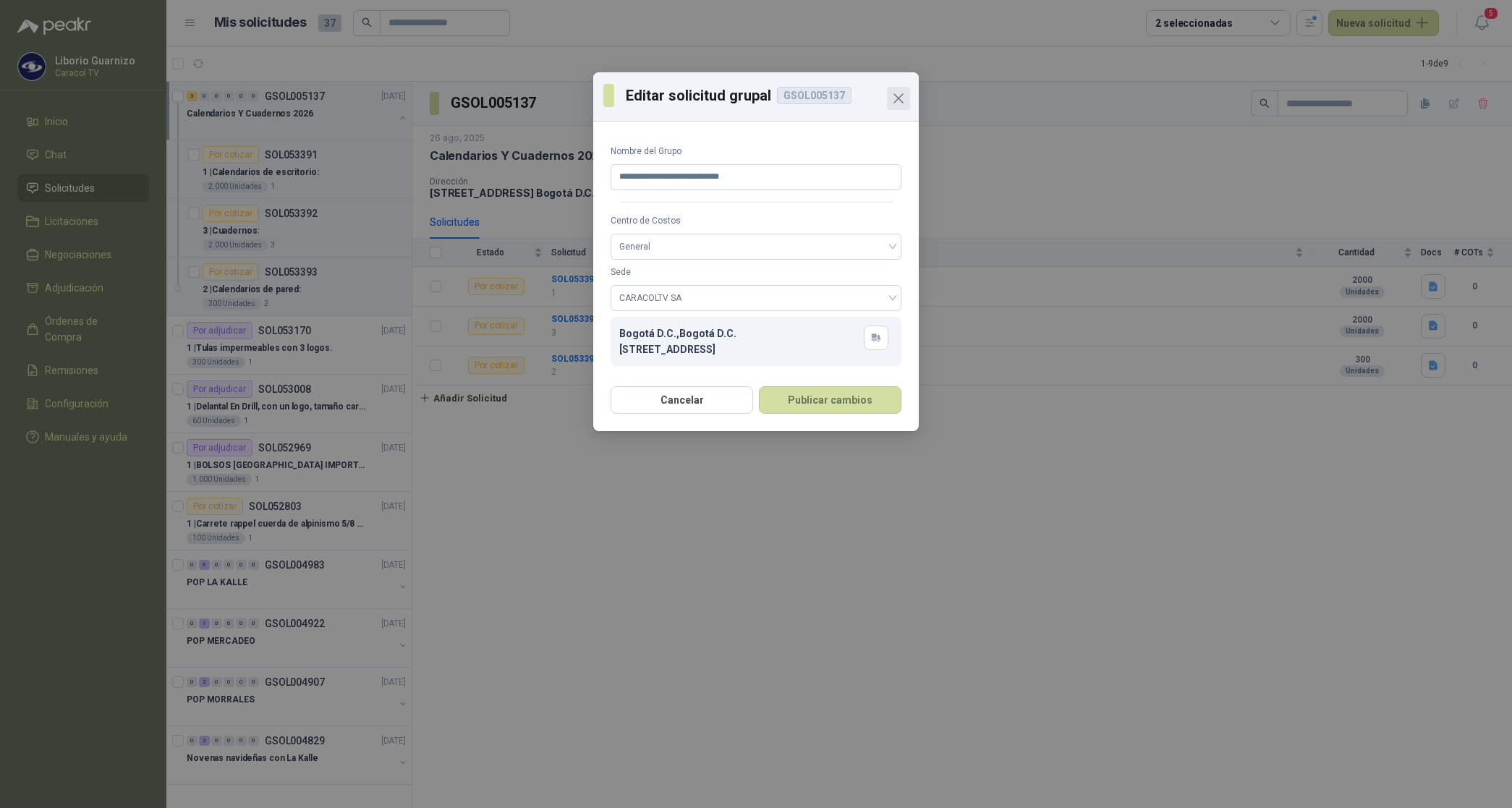
click at [895, 99] on icon "Close" at bounding box center [898, 98] width 17 height 17
